Goal: Information Seeking & Learning: Find specific fact

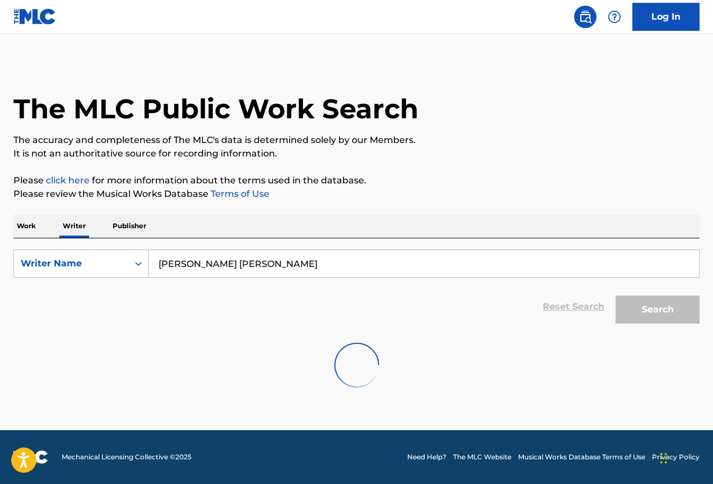
click at [130, 225] on p "Publisher" at bounding box center [129, 226] width 40 height 24
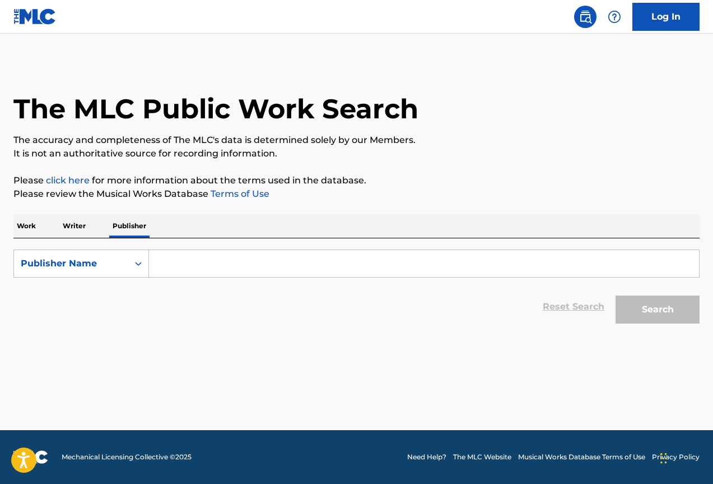
click at [215, 265] on input "Search Form" at bounding box center [424, 263] width 550 height 27
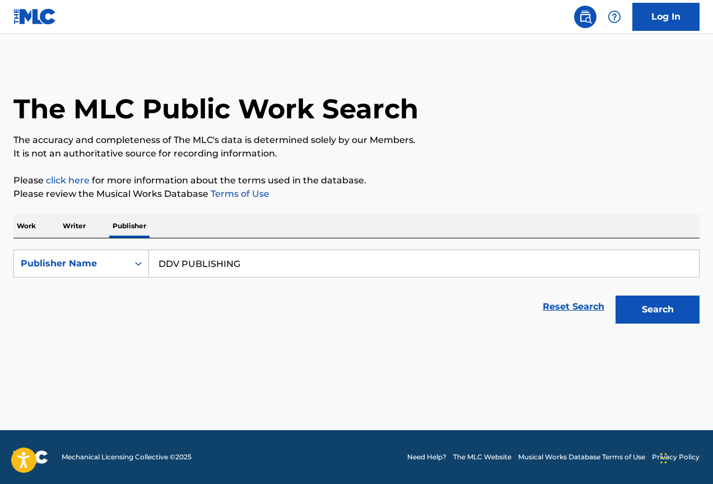
click at [616, 295] on button "Search" at bounding box center [658, 309] width 84 height 28
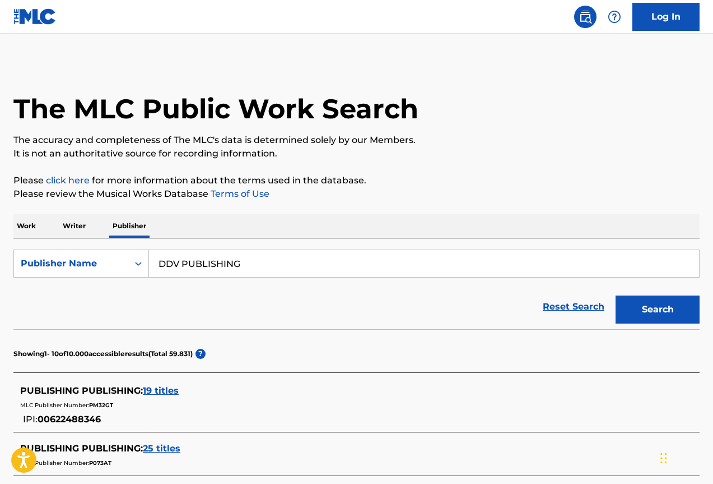
scroll to position [168, 0]
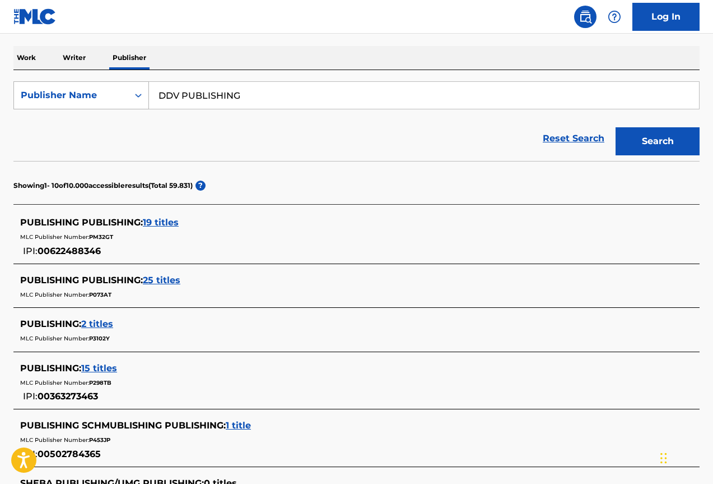
drag, startPoint x: 288, startPoint y: 97, endPoint x: 97, endPoint y: 97, distance: 190.5
click at [97, 97] on div "SearchWithCriteriae21ea336-476b-4187-a2a0-a6a56e85404b Publisher Name DDV PUBLI…" at bounding box center [356, 95] width 686 height 28
click at [616, 127] on button "Search" at bounding box center [658, 141] width 84 height 28
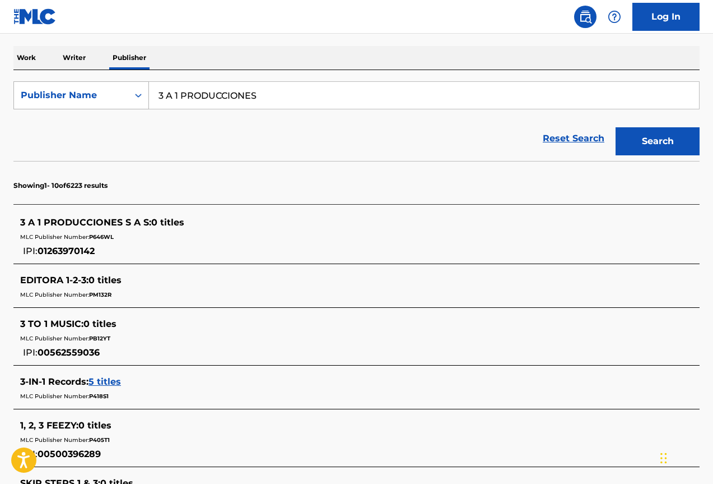
drag, startPoint x: 274, startPoint y: 99, endPoint x: 63, endPoint y: 97, distance: 211.2
click at [63, 97] on div "SearchWithCriteriae21ea336-476b-4187-a2a0-a6a56e85404b Publisher Name 3 A 1 PRO…" at bounding box center [356, 95] width 686 height 28
type input "300 PRODUCCIONES"
click at [616, 127] on button "Search" at bounding box center [658, 141] width 84 height 28
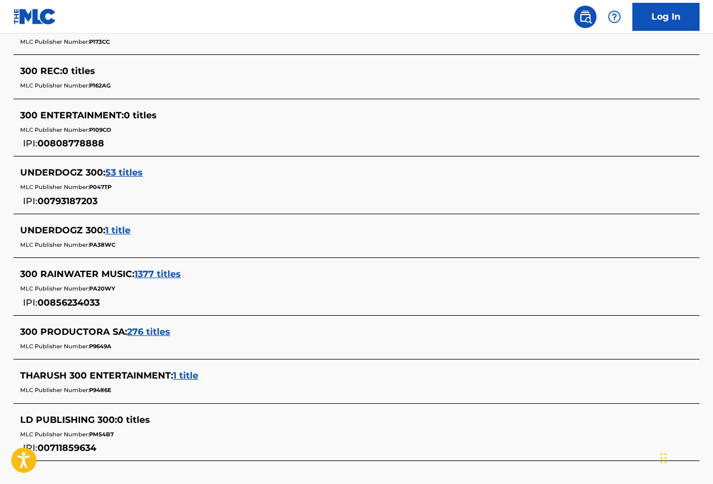
scroll to position [533, 0]
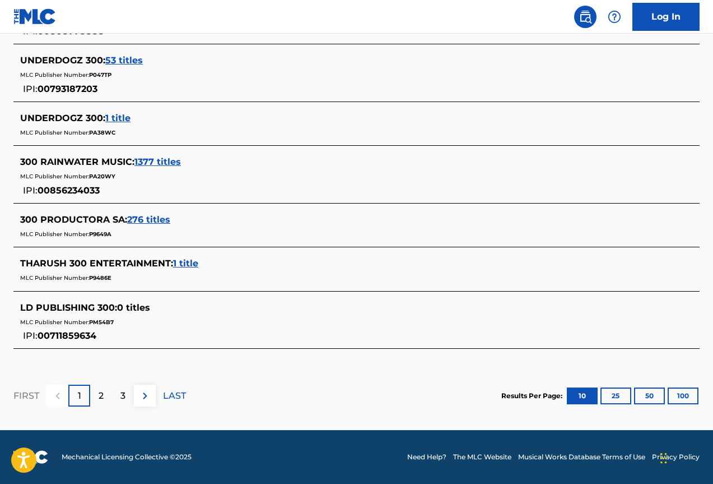
click at [151, 217] on span "276 titles" at bounding box center [148, 219] width 43 height 11
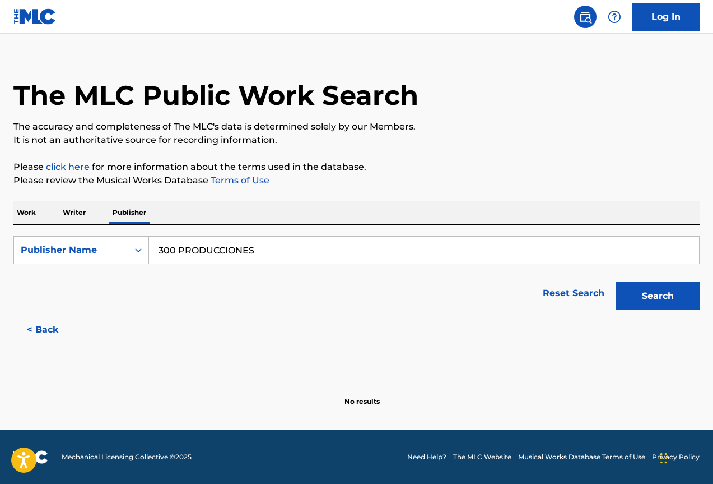
scroll to position [13, 0]
click at [651, 298] on button "Search" at bounding box center [658, 296] width 84 height 28
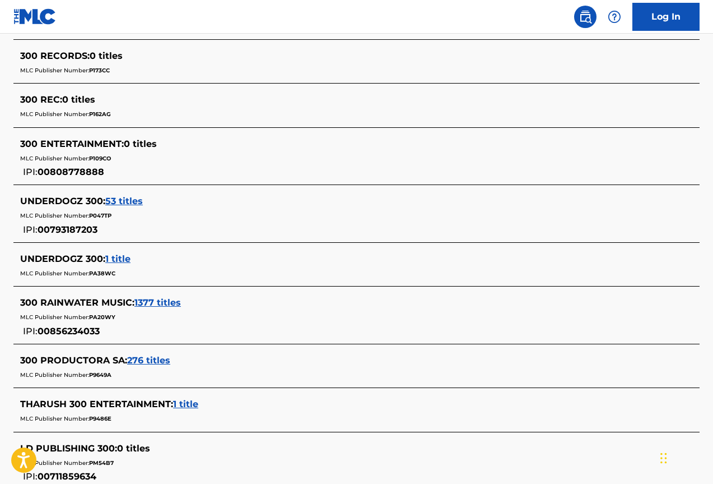
scroll to position [504, 0]
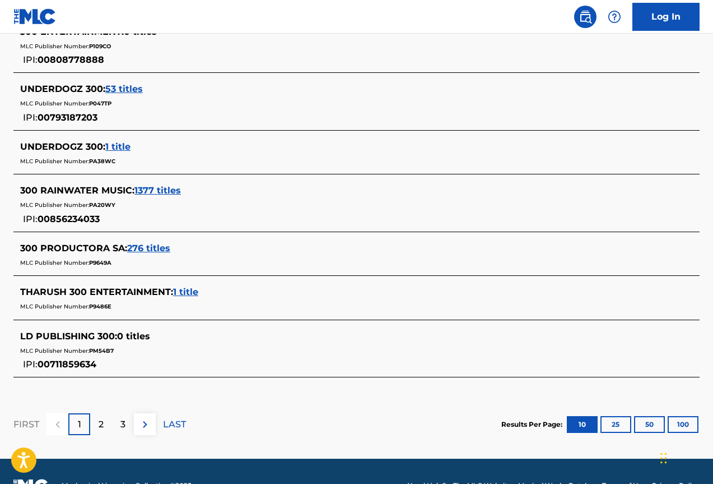
click at [149, 242] on div "300 PRODUCTORA SA : 276 titles" at bounding box center [342, 247] width 644 height 13
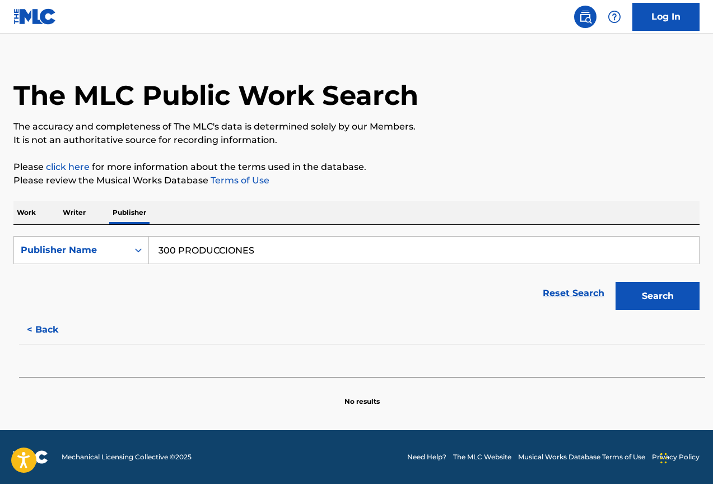
scroll to position [13, 0]
click at [644, 289] on button "Search" at bounding box center [658, 296] width 84 height 28
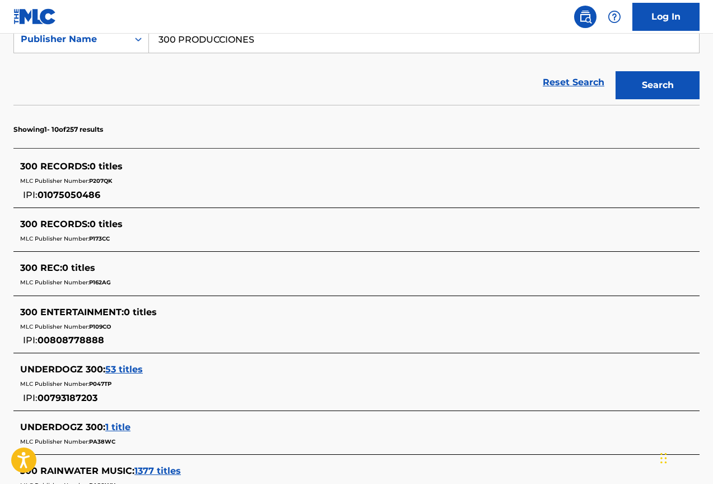
scroll to position [392, 0]
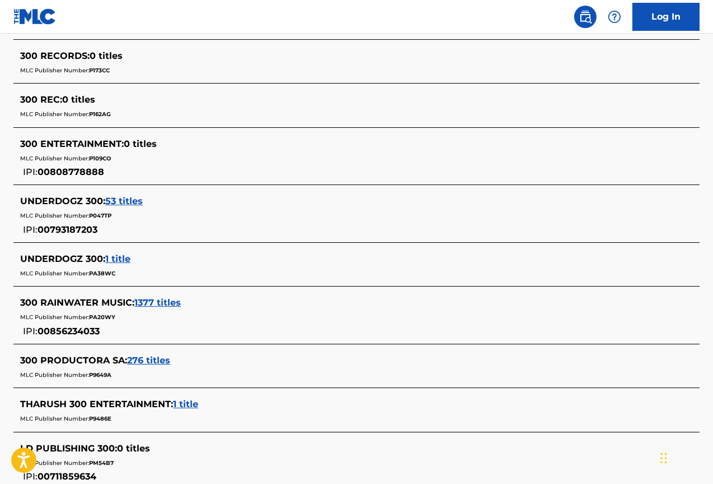
click at [151, 362] on span "276 titles" at bounding box center [148, 360] width 43 height 11
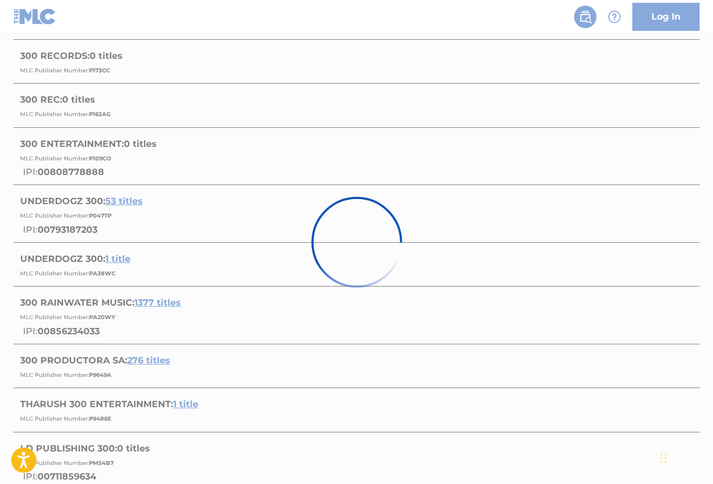
scroll to position [448, 0]
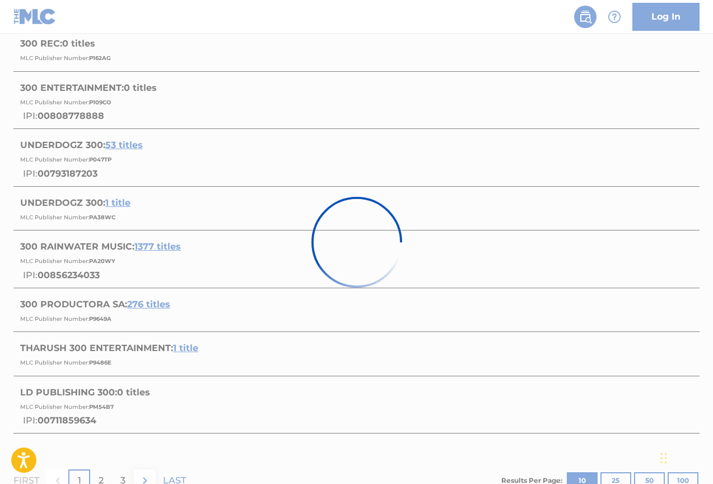
click at [76, 278] on div at bounding box center [356, 242] width 713 height 484
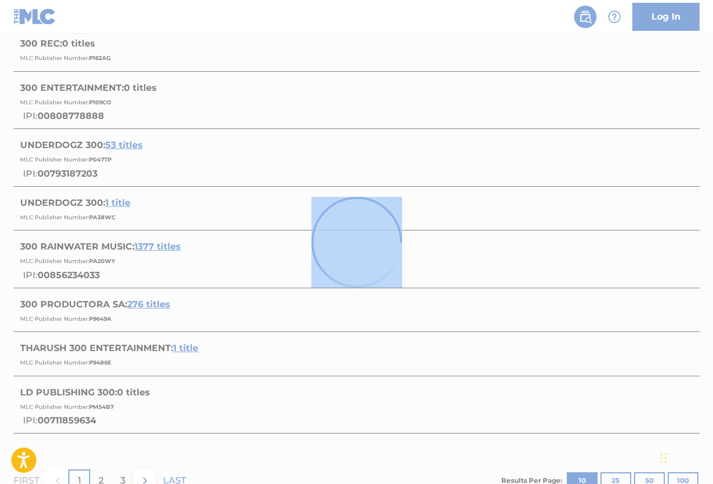
click at [76, 278] on div at bounding box center [356, 242] width 713 height 484
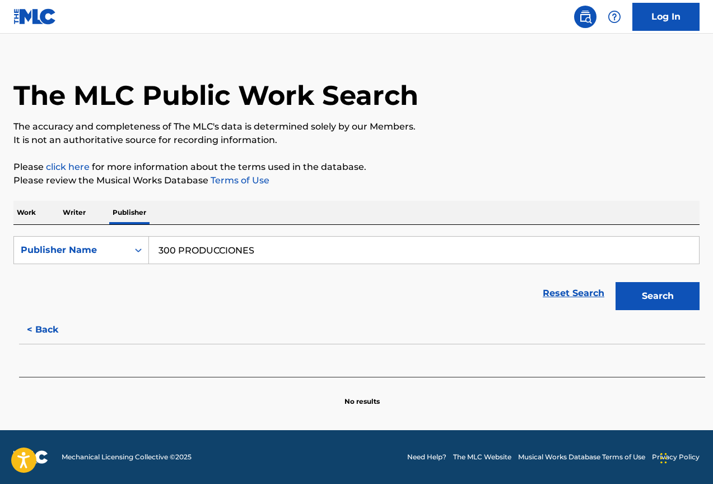
scroll to position [13, 0]
drag, startPoint x: 142, startPoint y: 252, endPoint x: 128, endPoint y: 252, distance: 14.0
click at [128, 252] on div "SearchWithCriteriae21ea336-476b-4187-a2a0-a6a56e85404b Publisher Name 300 PRODU…" at bounding box center [356, 250] width 686 height 28
click at [124, 250] on div "Publisher Name" at bounding box center [71, 249] width 114 height 21
click at [105, 279] on div "Publisher IPI" at bounding box center [81, 278] width 134 height 28
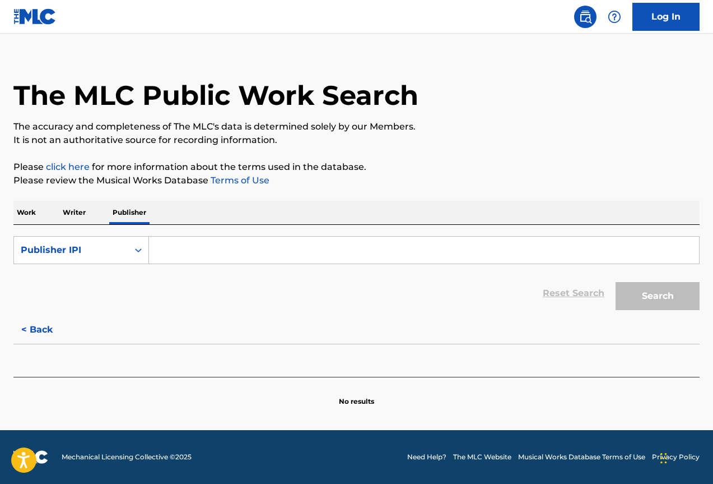
click at [234, 252] on input "Search Form" at bounding box center [424, 249] width 550 height 27
paste input "603519864"
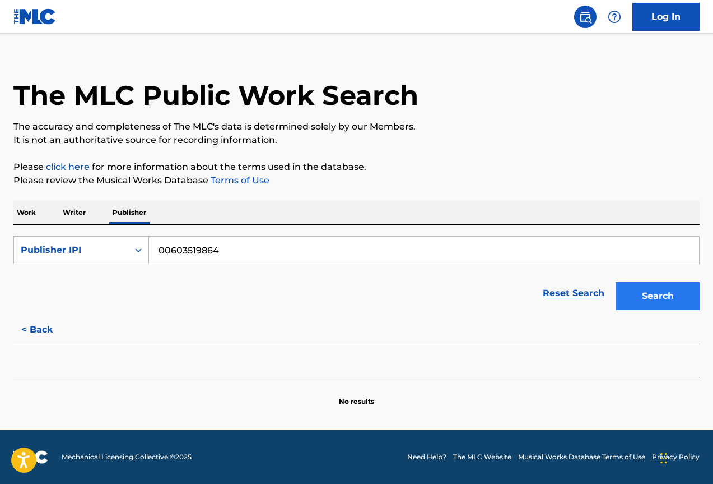
type input "00603519864"
click at [630, 298] on button "Search" at bounding box center [658, 296] width 84 height 28
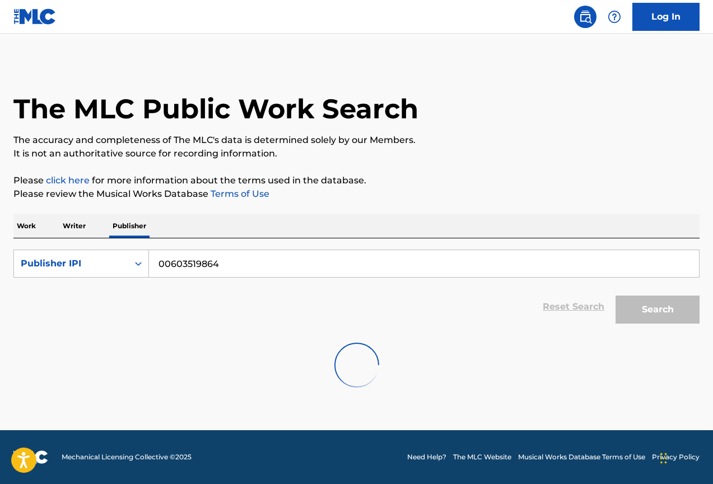
scroll to position [0, 0]
